Goal: Check status: Check status

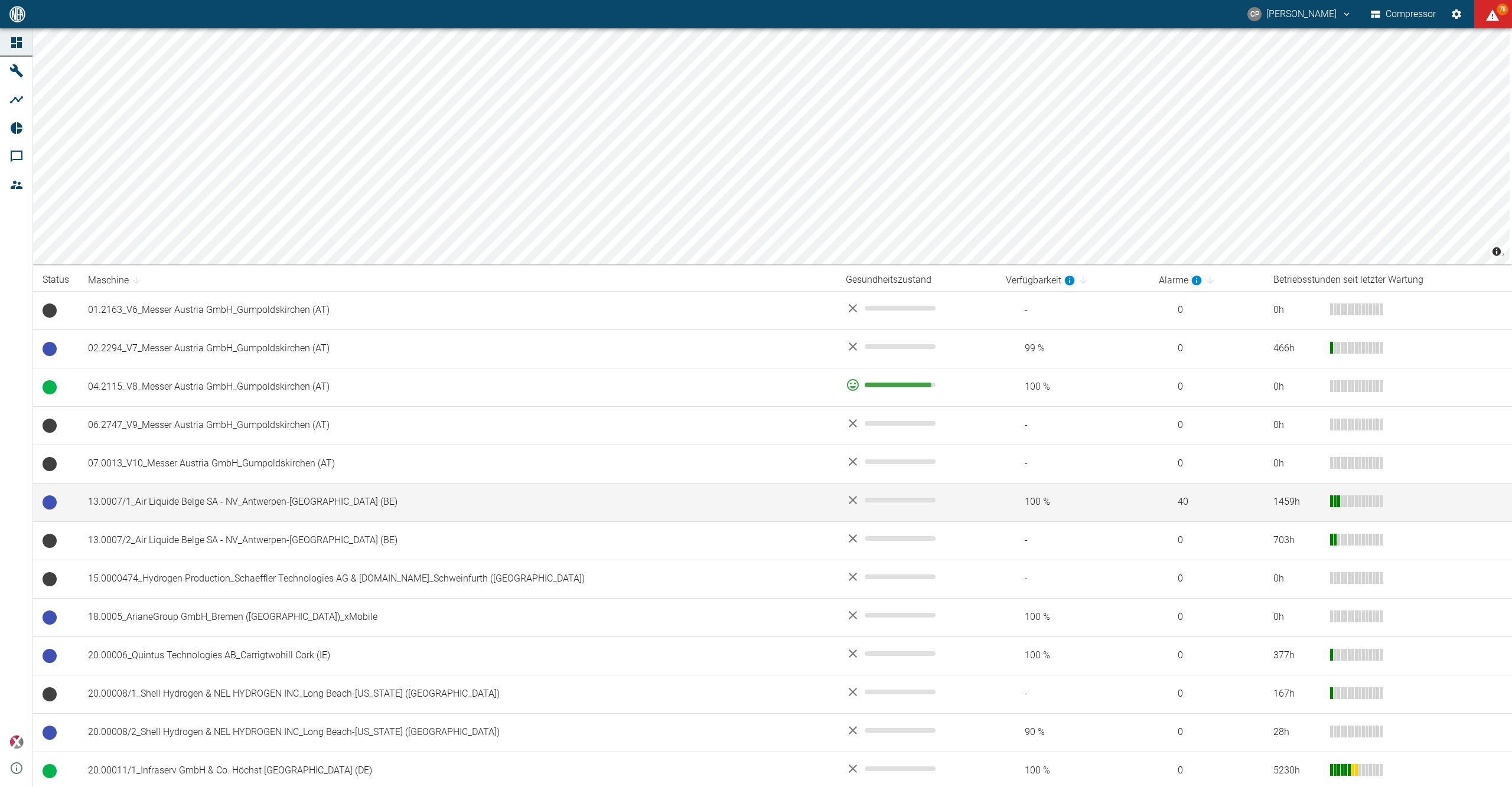
click at [200, 496] on td "13.0007/1_Air Liquide Belge SA - NV_Antwerpen-[GEOGRAPHIC_DATA] (BE)" at bounding box center [457, 502] width 758 height 38
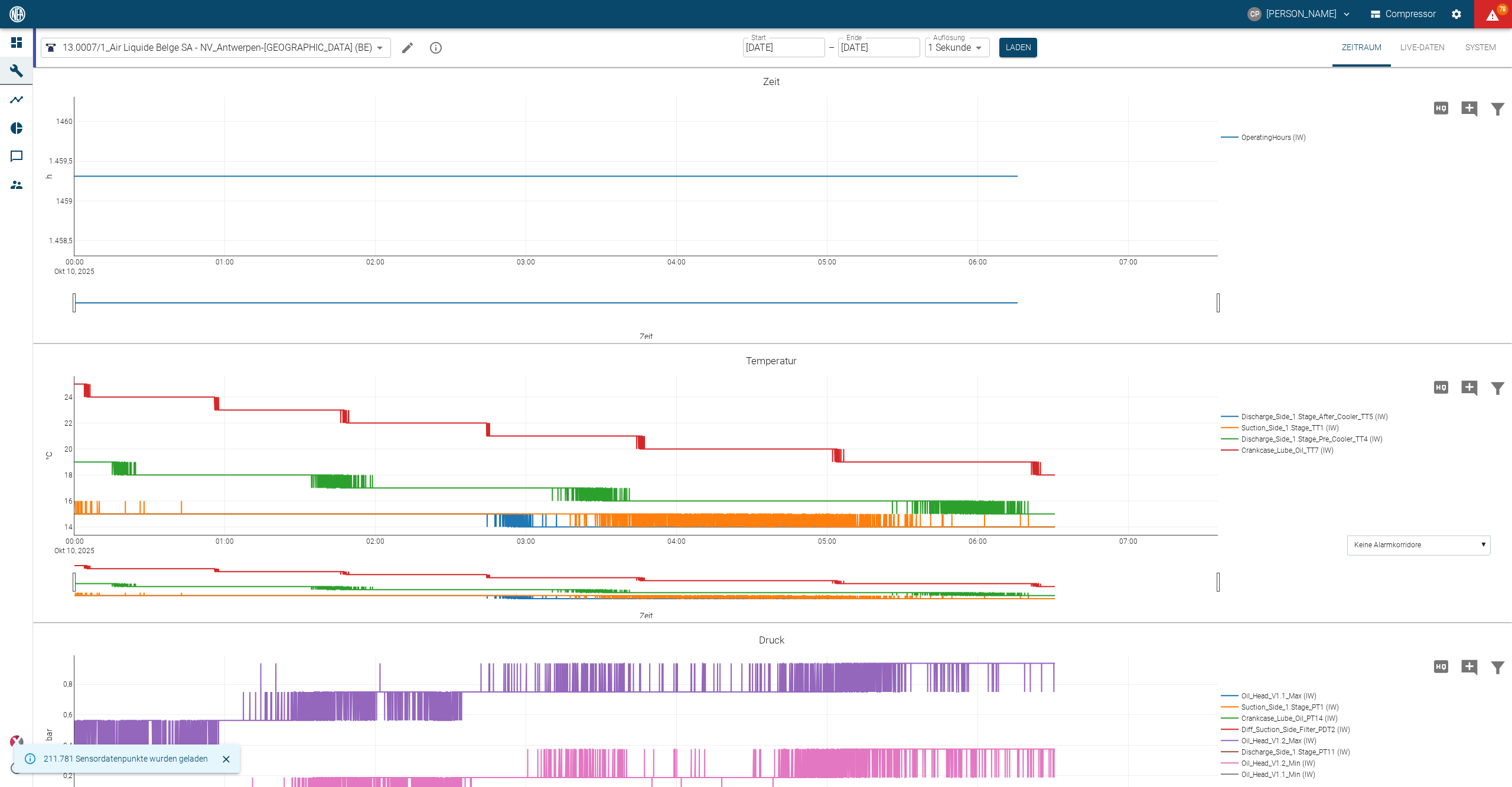
click at [743, 59] on div "Start 10.10.2025 Start – Ende 10.10.2025 Ende Auflösung 1 Sekunde 1sec Auflösun…" at bounding box center [890, 47] width 294 height 38
click at [743, 47] on input "[DATE]" at bounding box center [784, 48] width 82 height 20
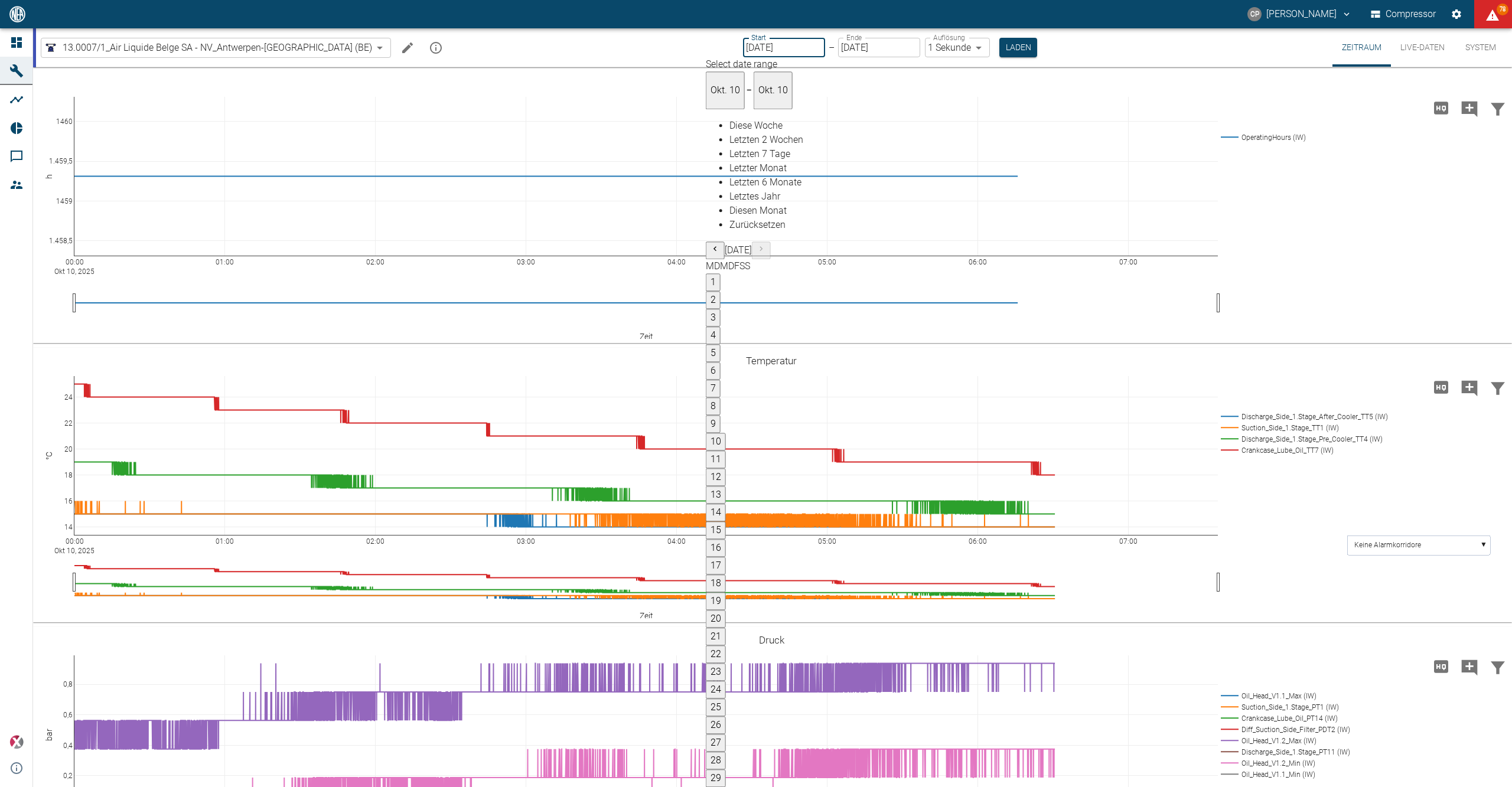
type input "09.10.2025"
type input "2min"
type input "09.10.2025"
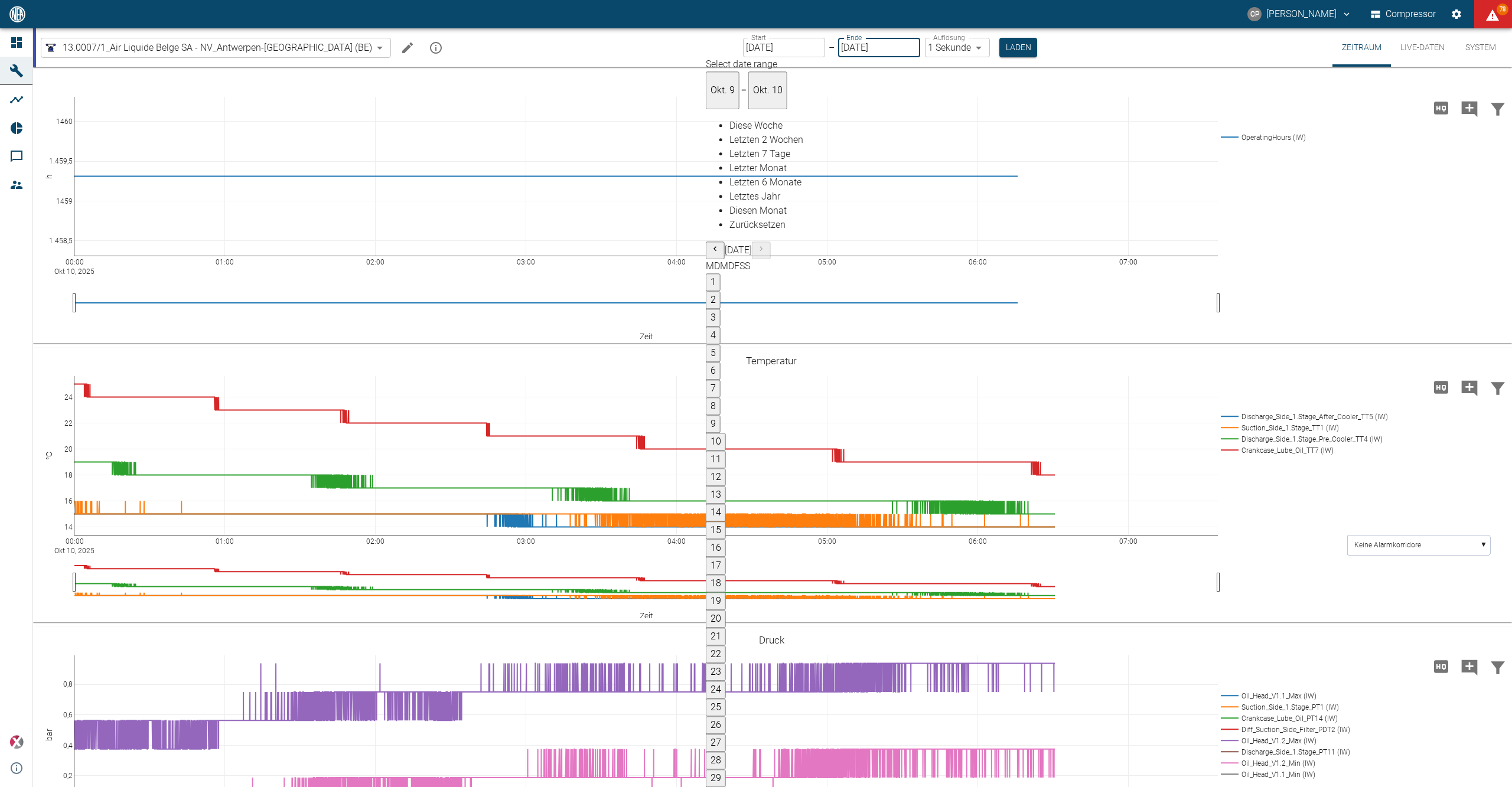
type input "1sec"
click at [999, 45] on button "Laden" at bounding box center [1018, 48] width 38 height 20
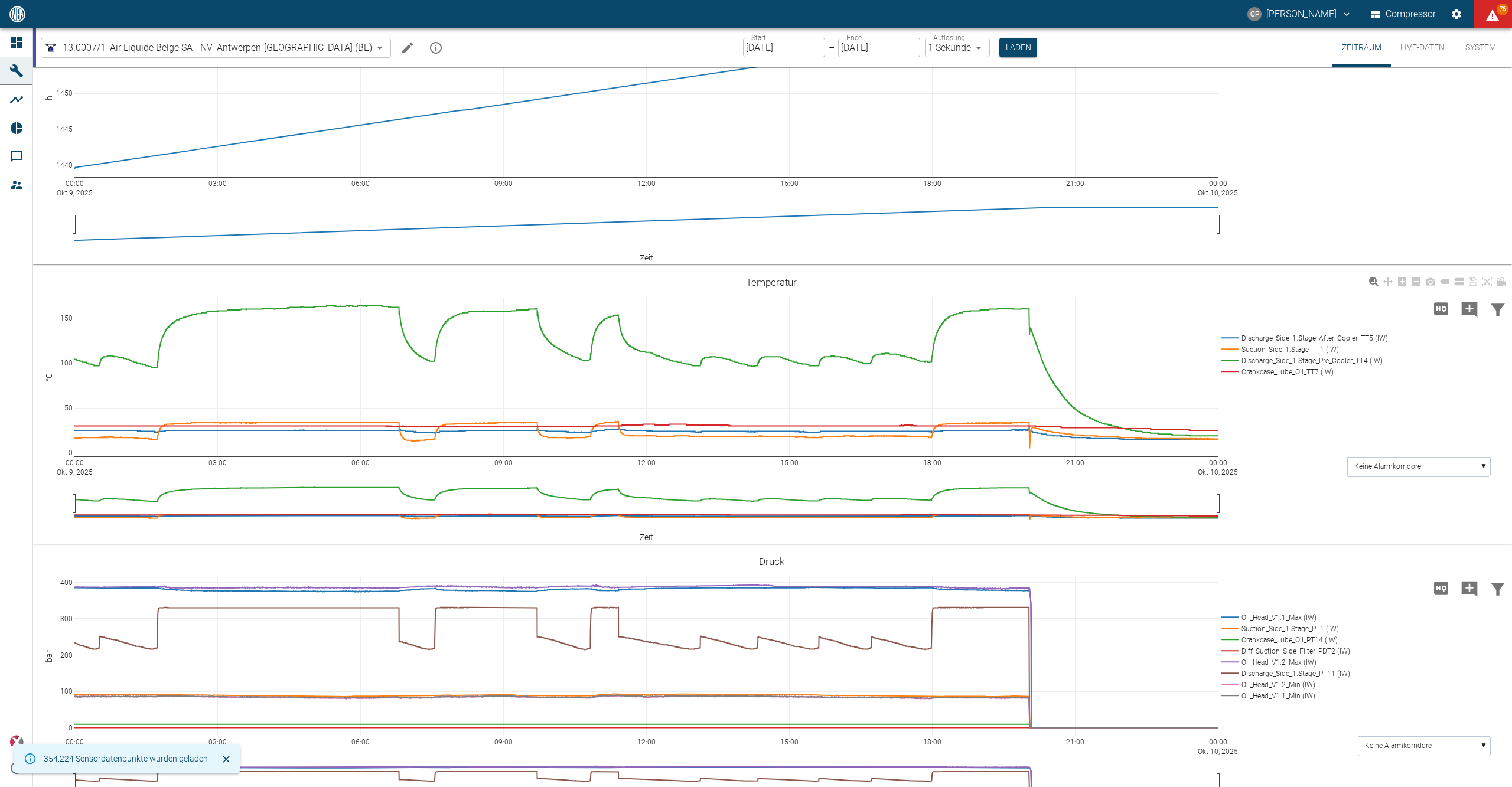
scroll to position [157, 0]
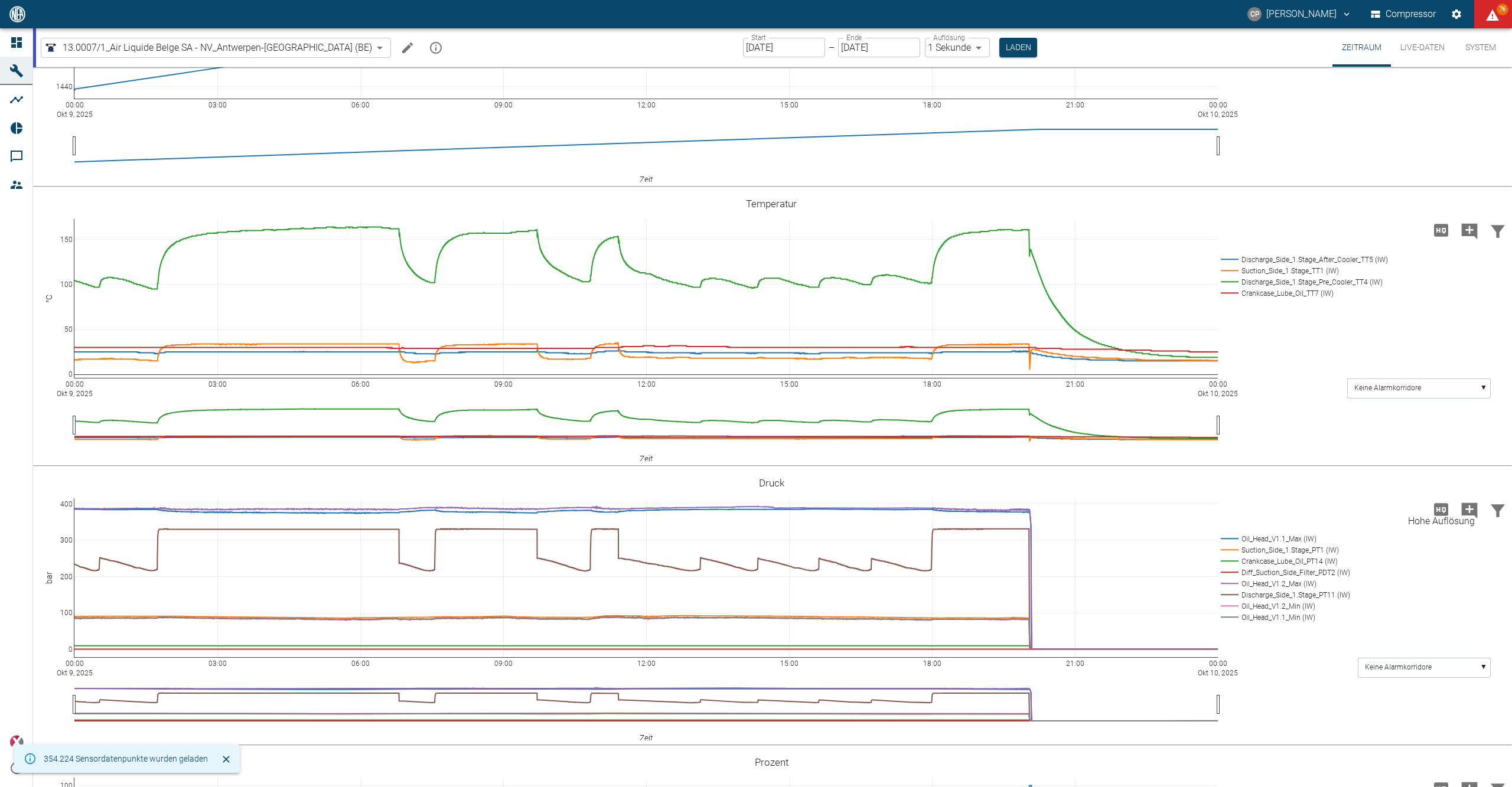
click at [1445, 511] on icon "Hohe Auflösung" at bounding box center [1441, 510] width 14 height 13
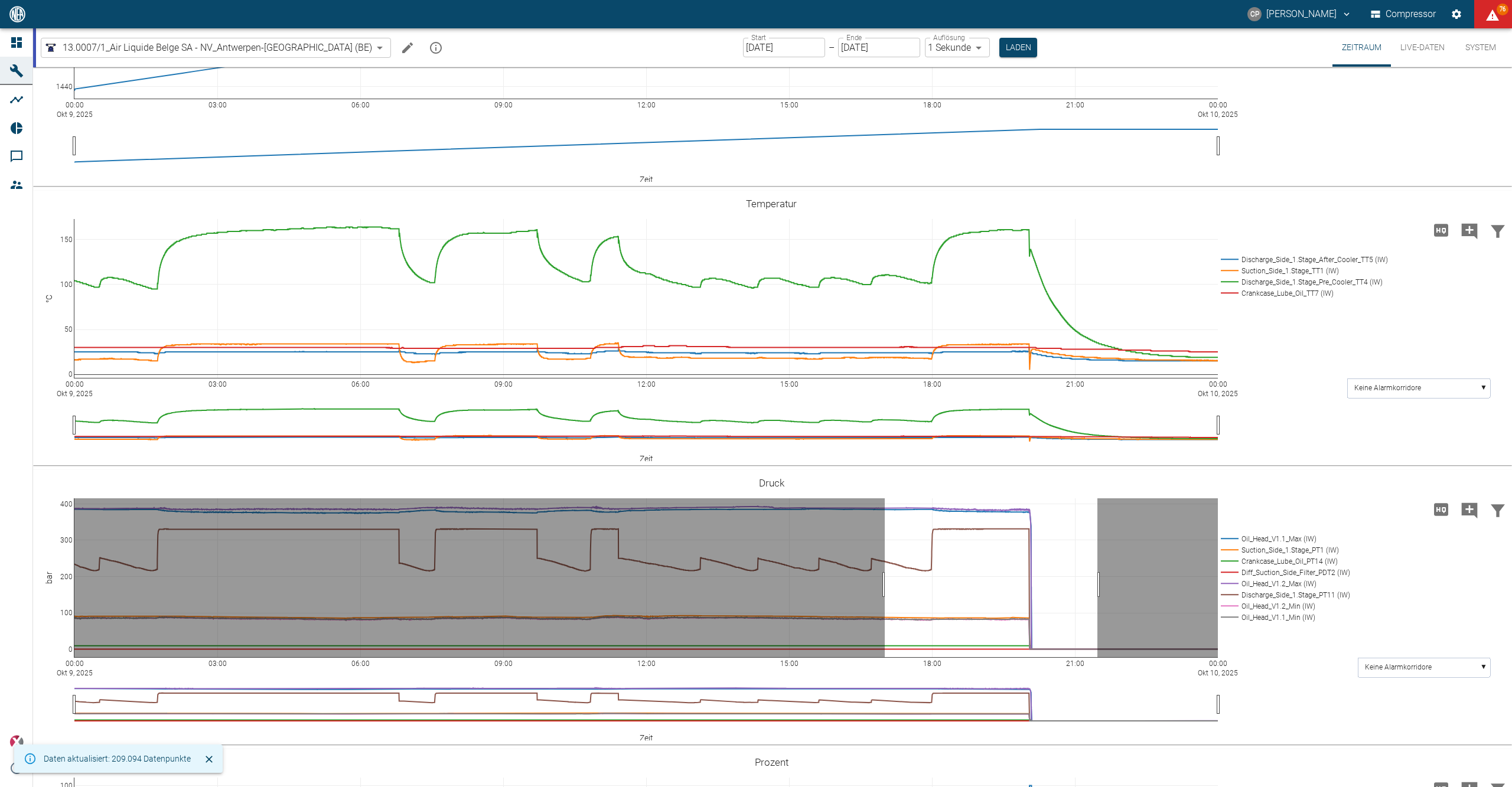
drag, startPoint x: 885, startPoint y: 584, endPoint x: 1097, endPoint y: 578, distance: 212.1
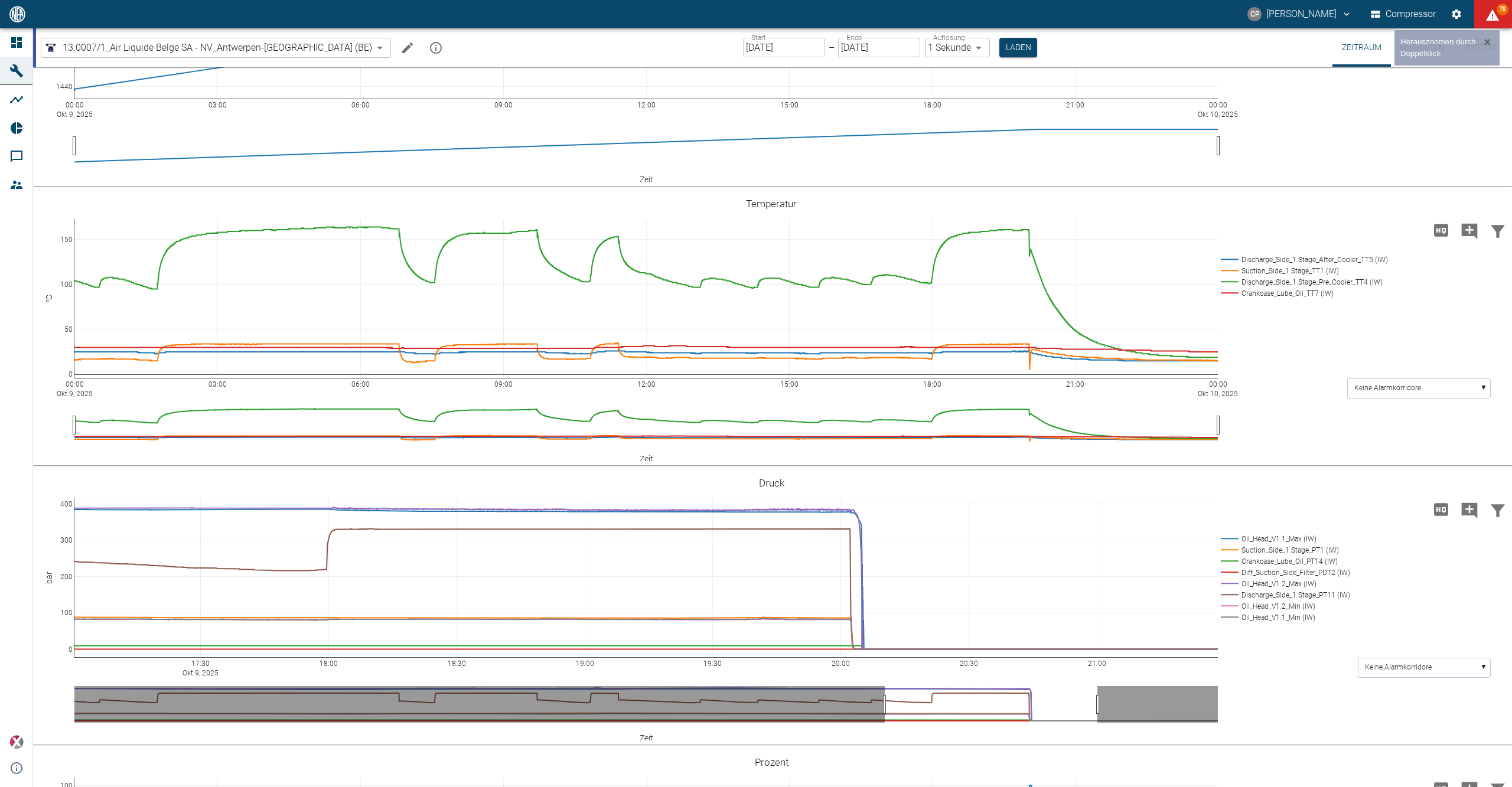
click at [1486, 41] on button "×" at bounding box center [1487, 42] width 13 height 12
click at [1484, 483] on icon at bounding box center [1487, 482] width 9 height 9
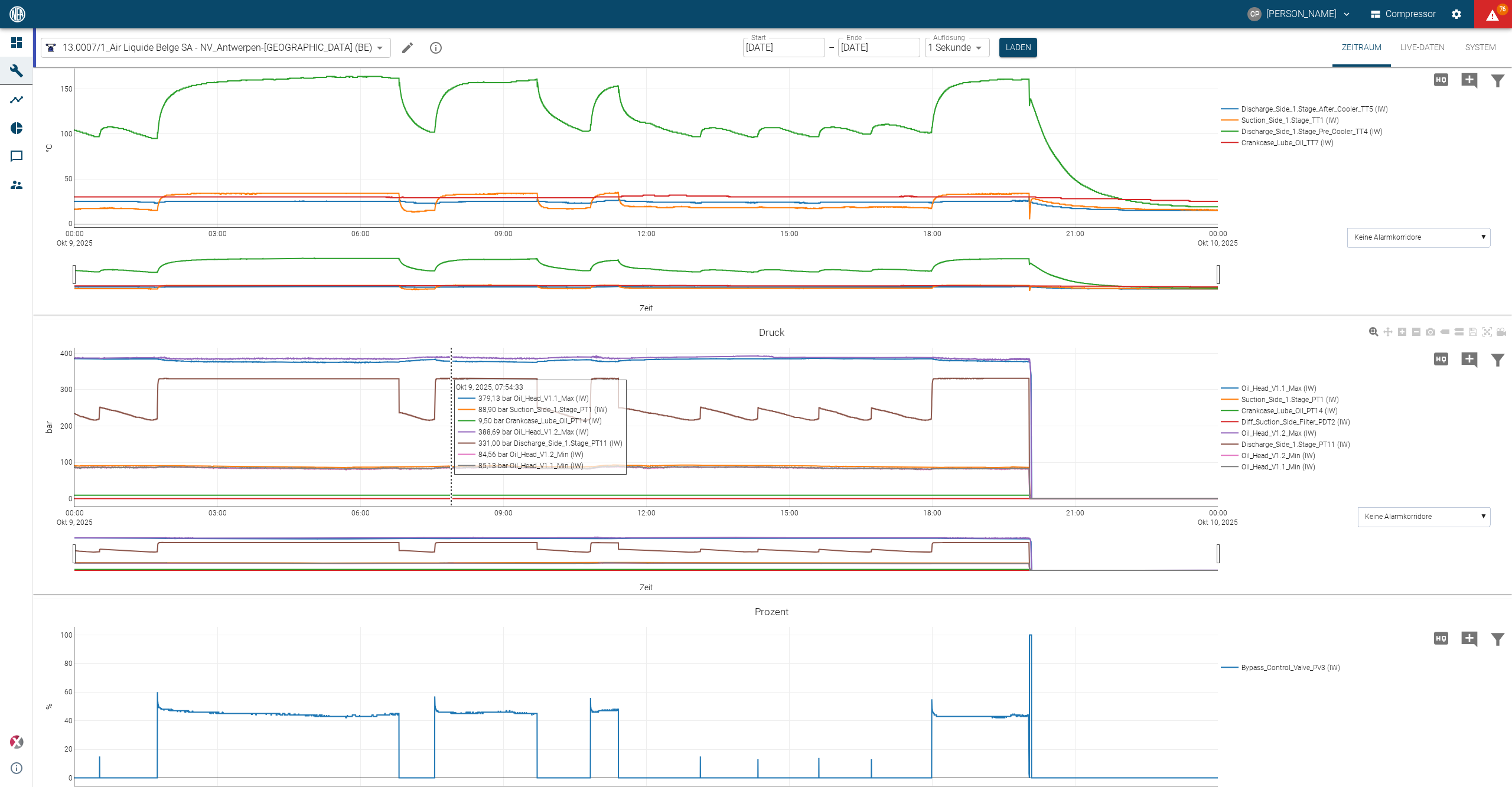
scroll to position [315, 0]
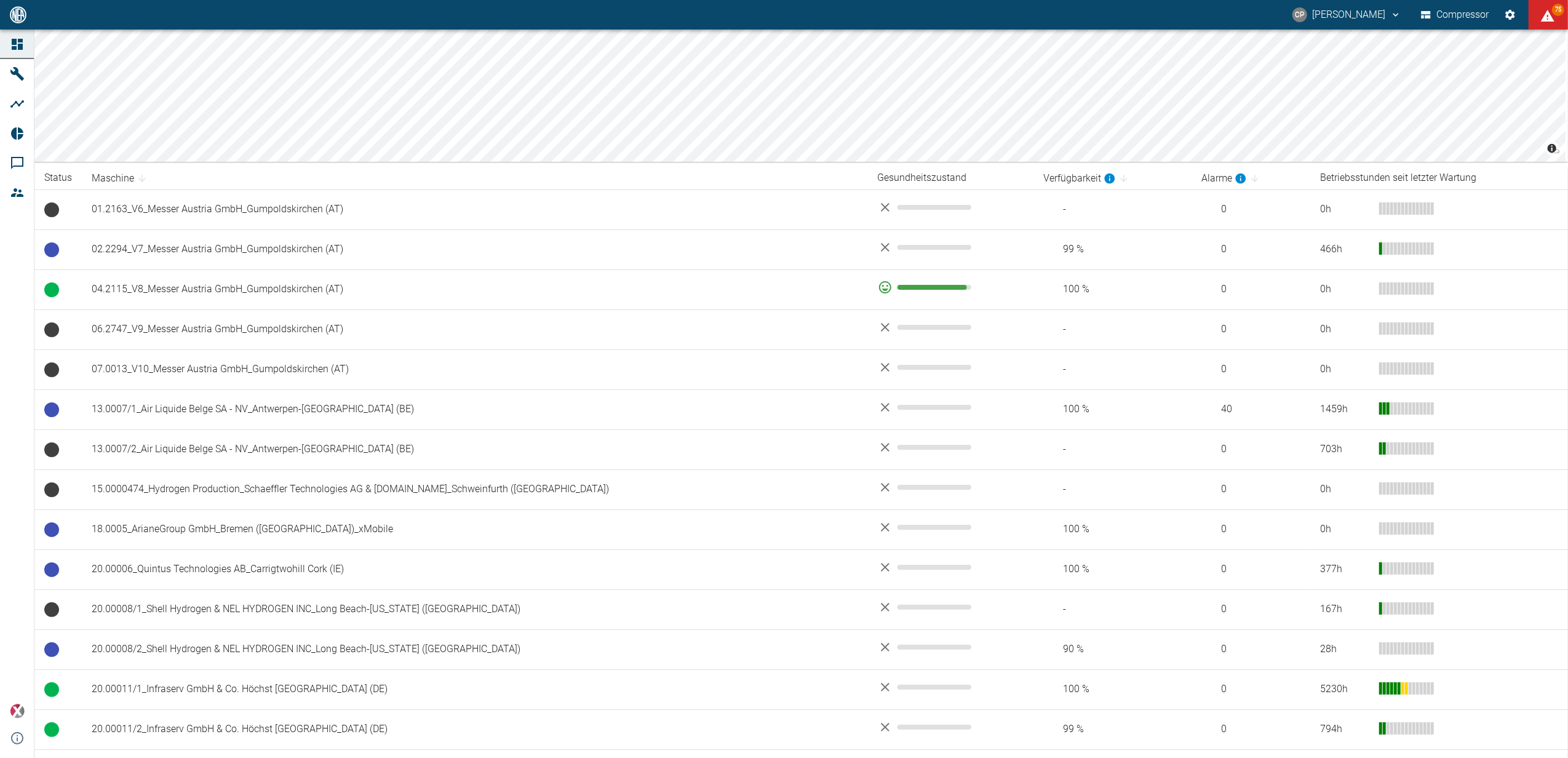
scroll to position [66, 0]
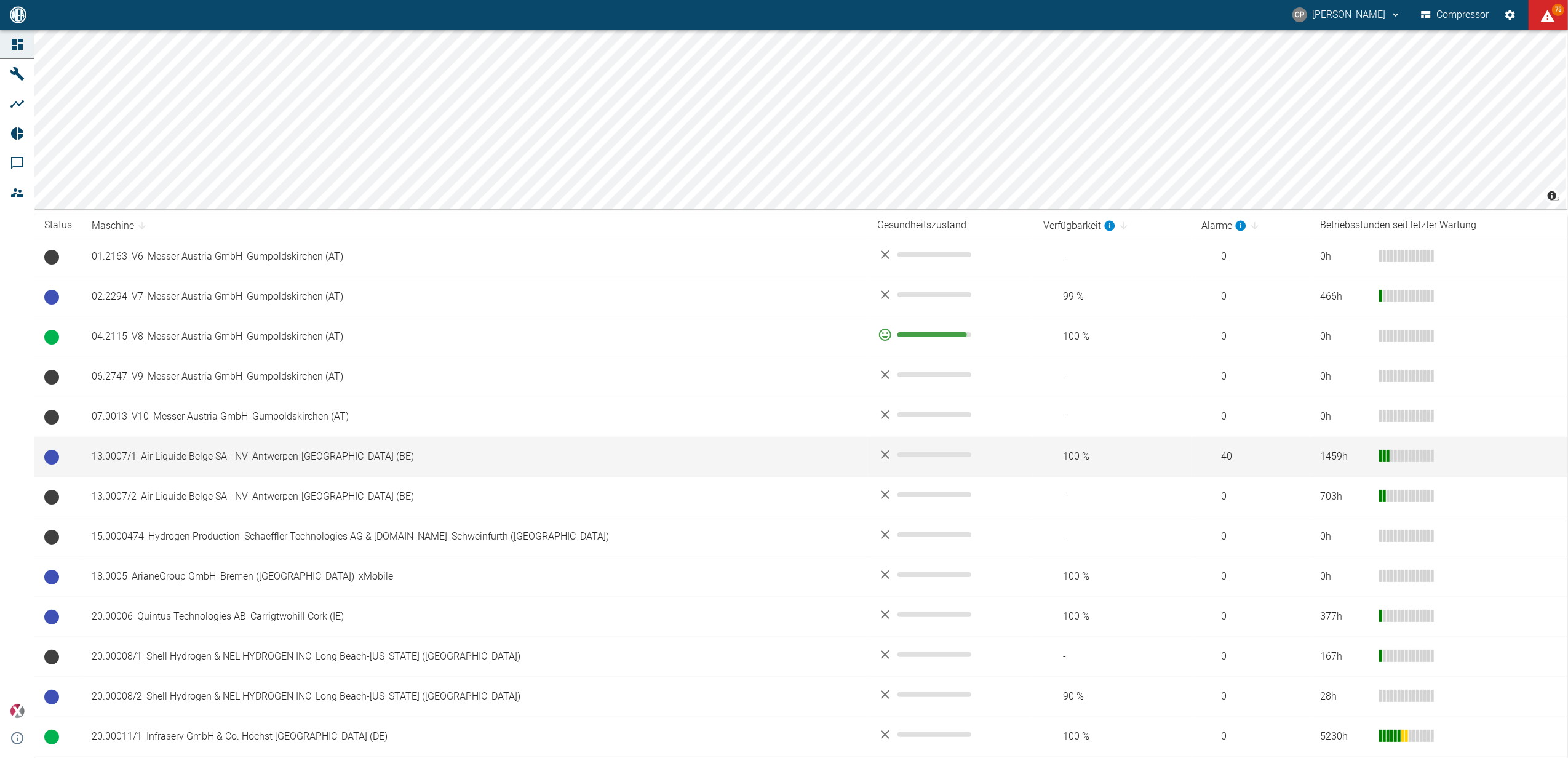
click at [195, 452] on td "13.0007/1_Air Liquide Belge SA - NV_Antwerpen-[GEOGRAPHIC_DATA] (BE)" at bounding box center [474, 457] width 786 height 40
